Goal: Find specific page/section: Find specific page/section

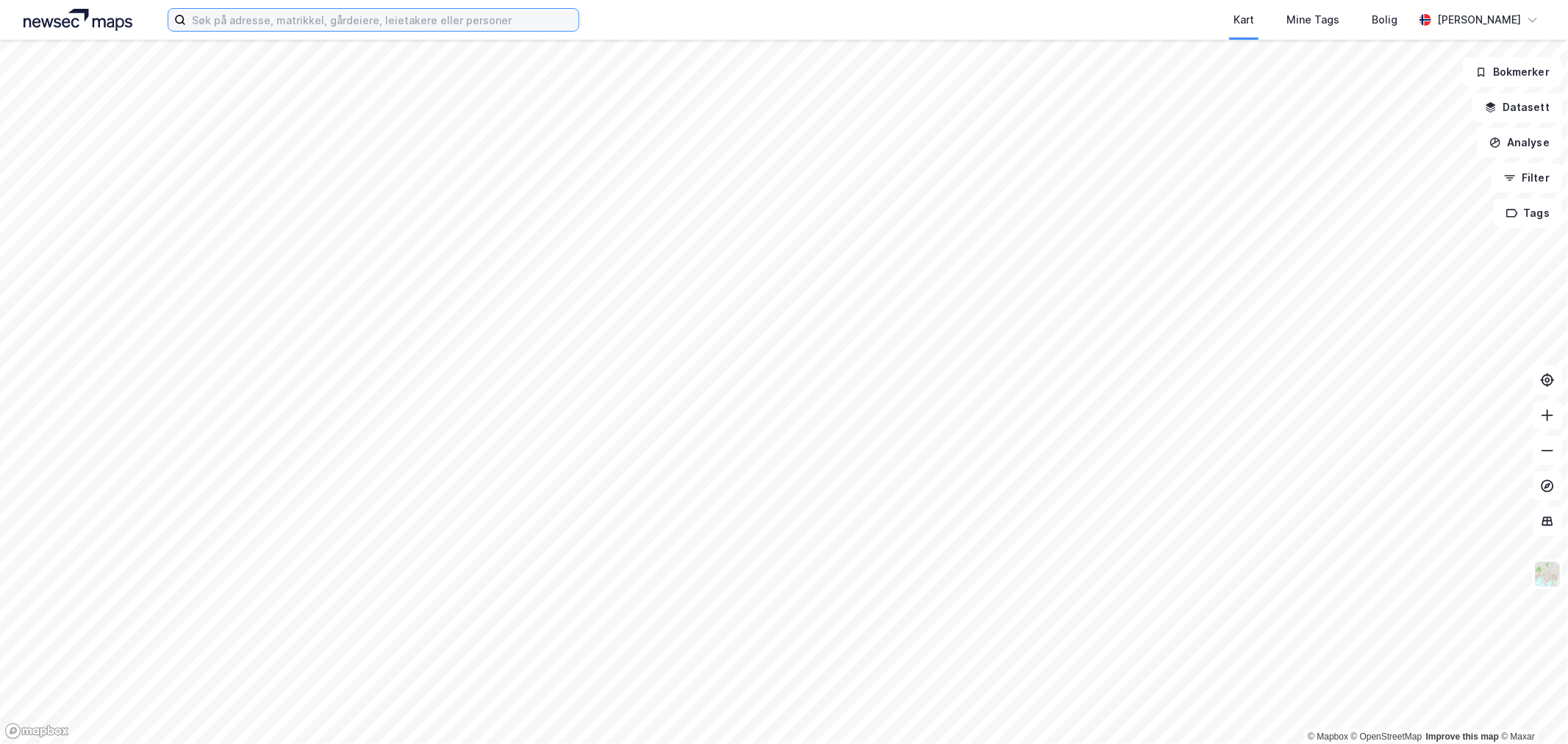
click at [476, 16] on input at bounding box center [382, 20] width 393 height 22
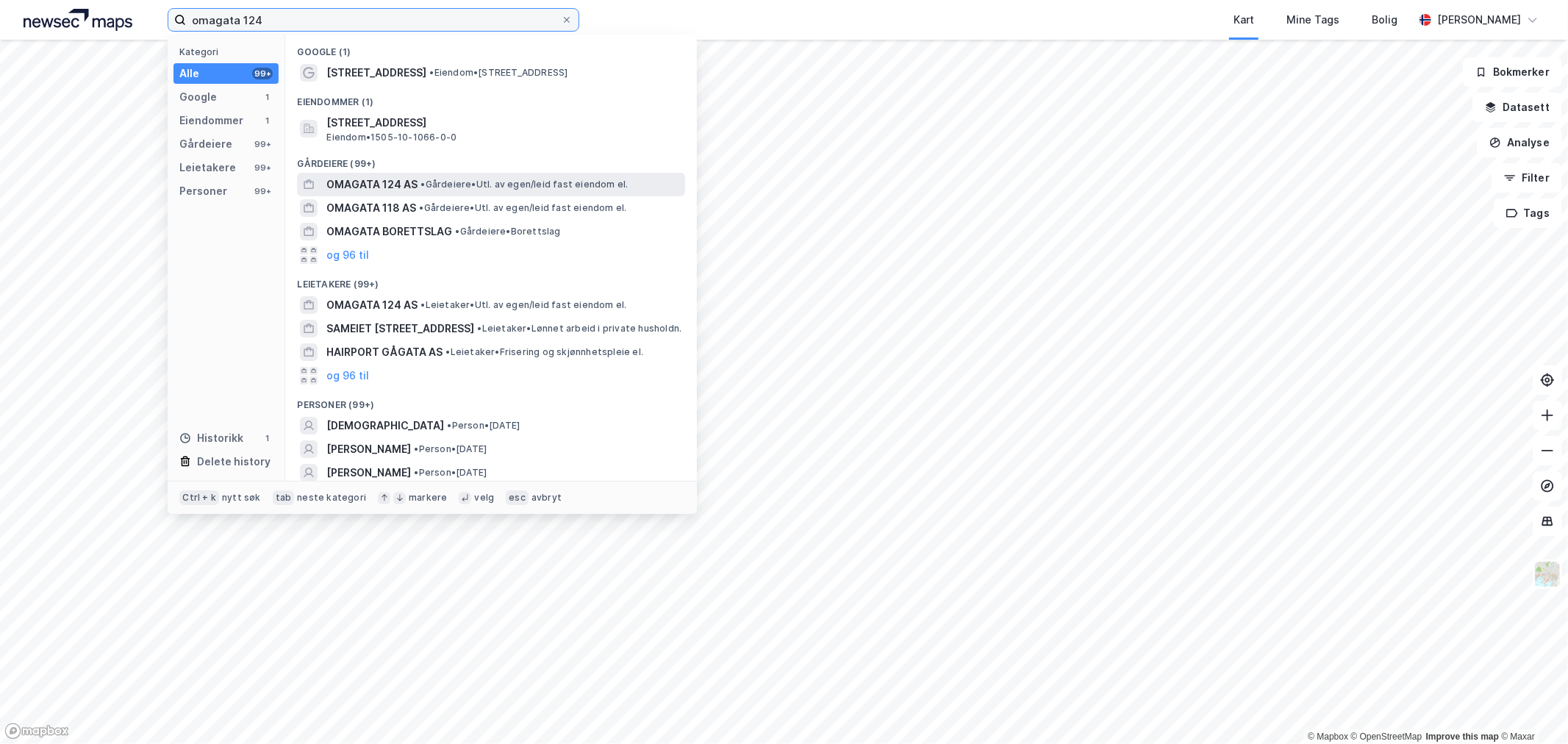
type input "omagata 124"
click at [400, 186] on span "OMAGATA 124 AS" at bounding box center [372, 184] width 92 height 18
